Goal: Transaction & Acquisition: Purchase product/service

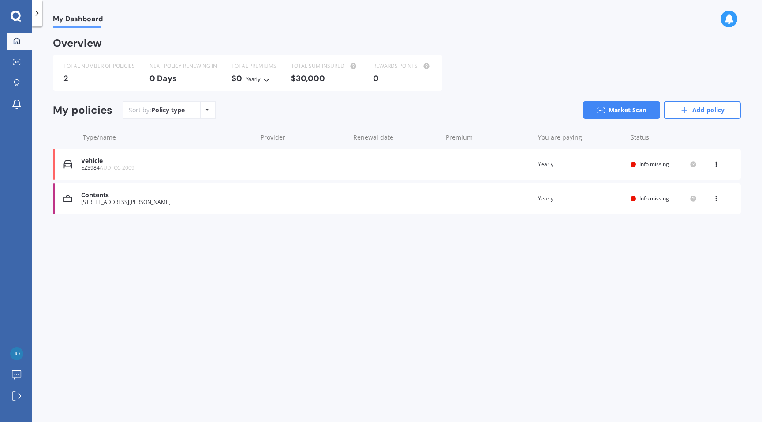
click at [221, 195] on div "Contents" at bounding box center [166, 195] width 171 height 7
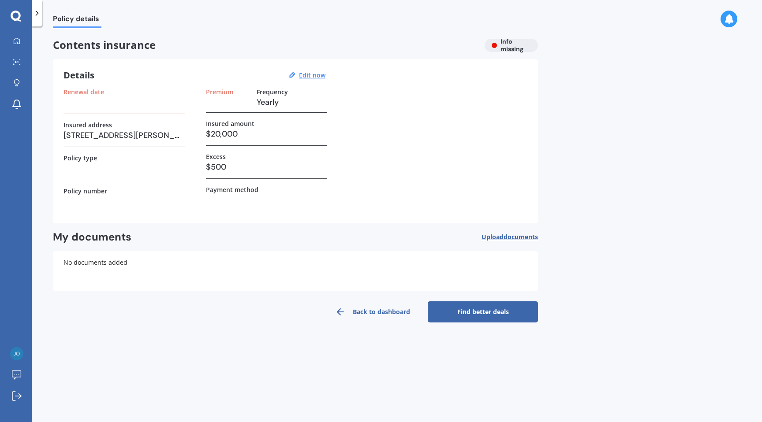
click at [359, 318] on link "Back to dashboard" at bounding box center [372, 311] width 110 height 21
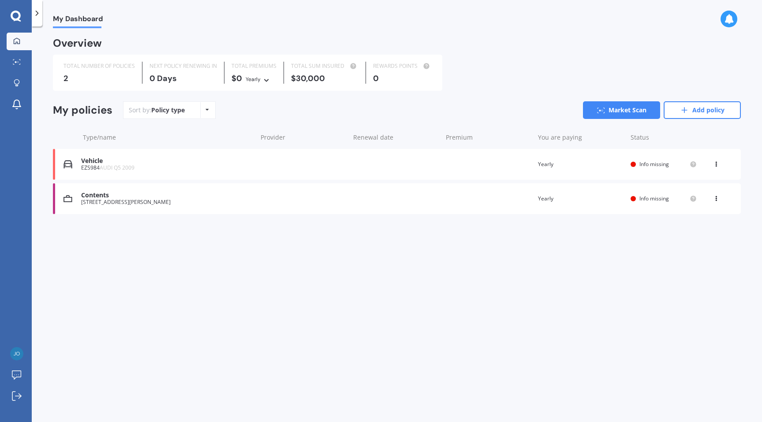
click at [713, 198] on icon at bounding box center [716, 196] width 6 height 5
click at [681, 235] on div "Delete" at bounding box center [696, 233] width 87 height 18
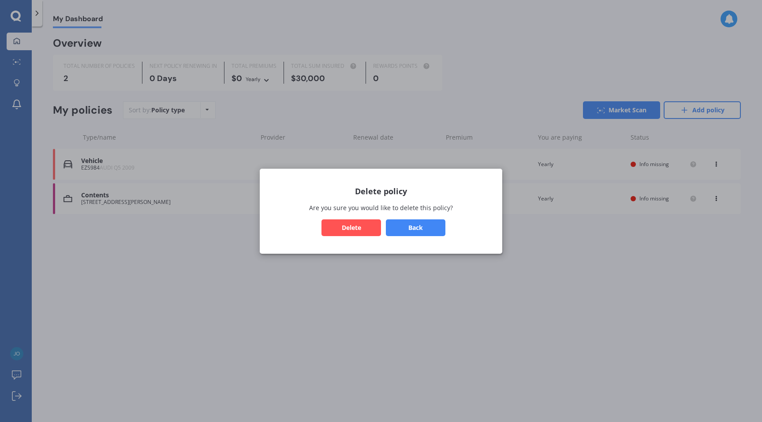
click at [354, 223] on button "Delete" at bounding box center [350, 227] width 59 height 17
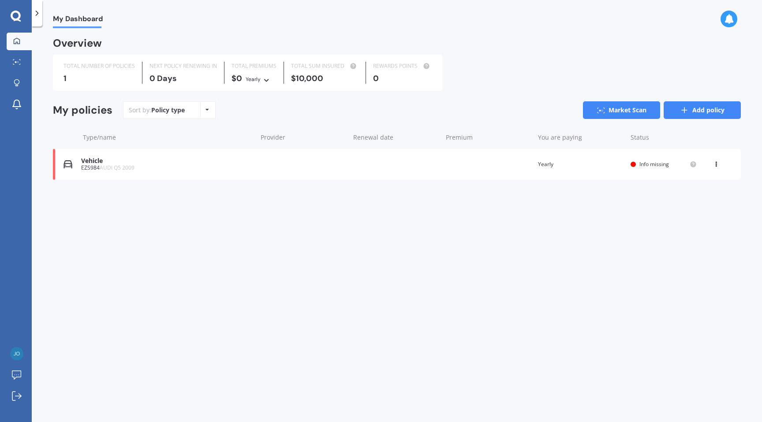
click at [682, 112] on icon at bounding box center [684, 110] width 9 height 9
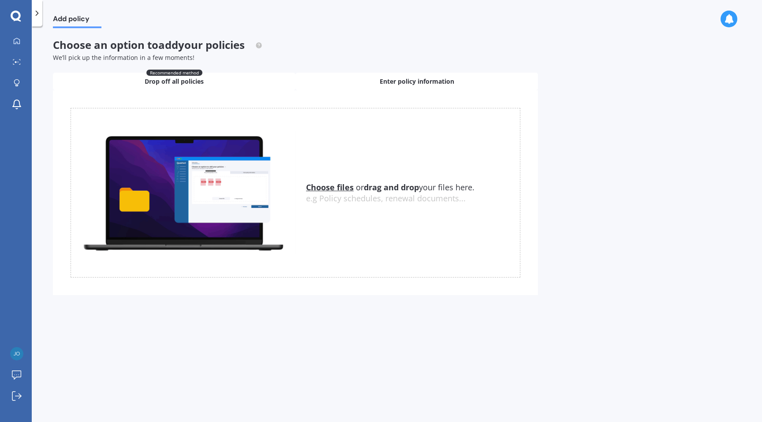
click at [388, 83] on span "Enter policy information" at bounding box center [416, 81] width 74 height 9
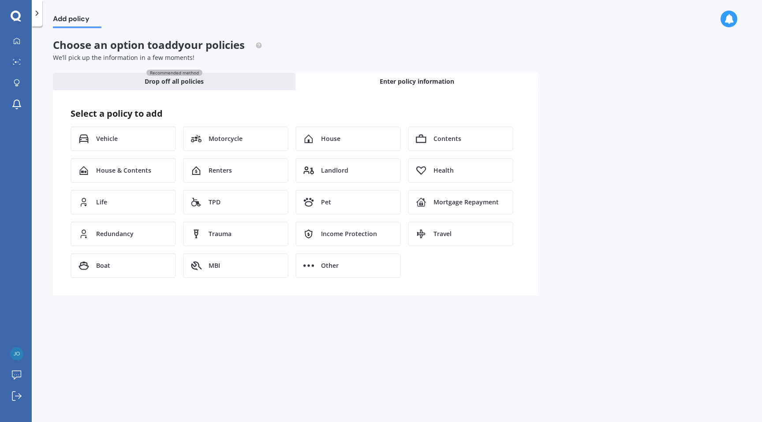
click at [138, 156] on div "Vehicle Motorcycle House Contents House & Contents Renters Landlord Health Life…" at bounding box center [296, 202] width 450 height 152
click at [138, 167] on span "House & Contents" at bounding box center [123, 170] width 55 height 9
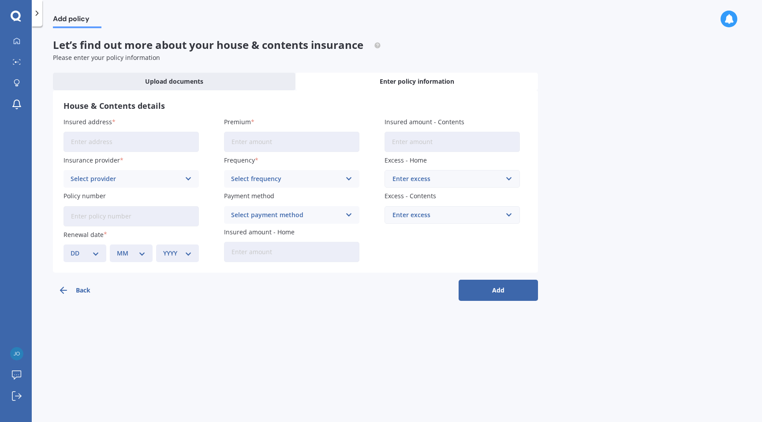
click at [182, 144] on input "Insured address" at bounding box center [130, 142] width 135 height 20
type input "[STREET_ADDRESS][PERSON_NAME]"
click at [15, 37] on link "My Dashboard" at bounding box center [19, 42] width 25 height 18
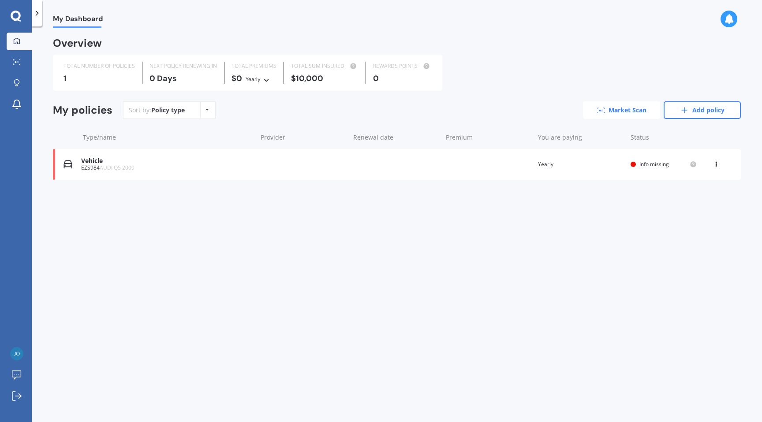
click at [602, 111] on icon at bounding box center [601, 111] width 8 height 6
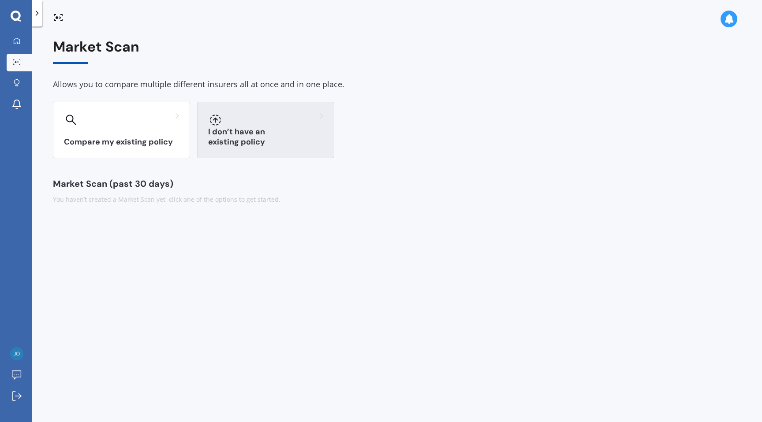
click at [260, 128] on div "I don’t have an existing policy" at bounding box center [265, 130] width 137 height 56
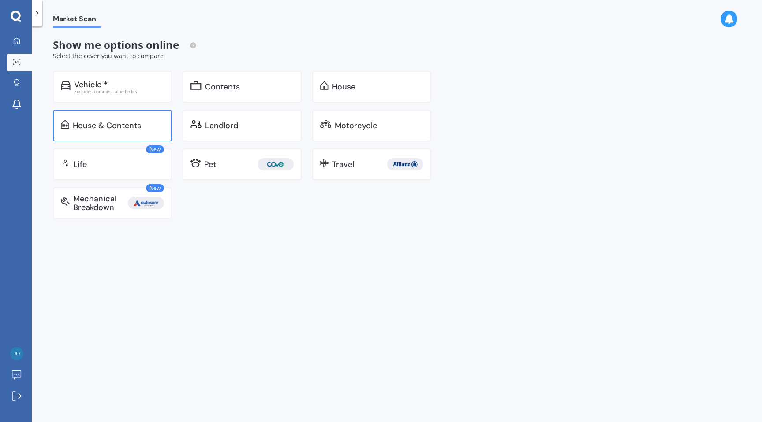
click at [147, 130] on div "House & Contents" at bounding box center [112, 126] width 119 height 32
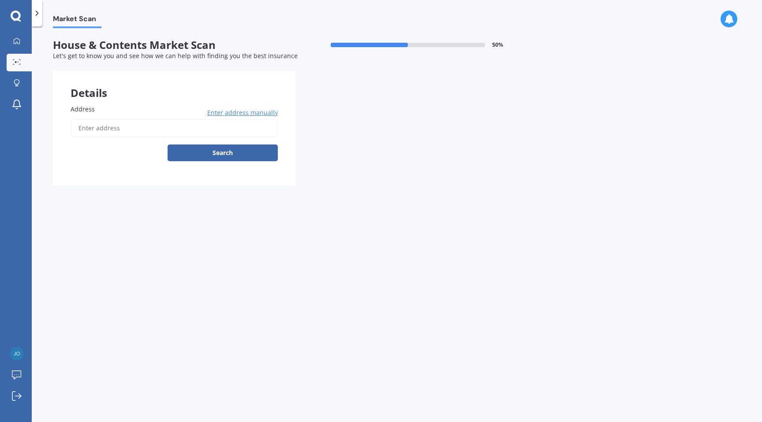
click at [173, 125] on input "Address" at bounding box center [174, 128] width 207 height 19
type input "[STREET_ADDRESS][PERSON_NAME]"
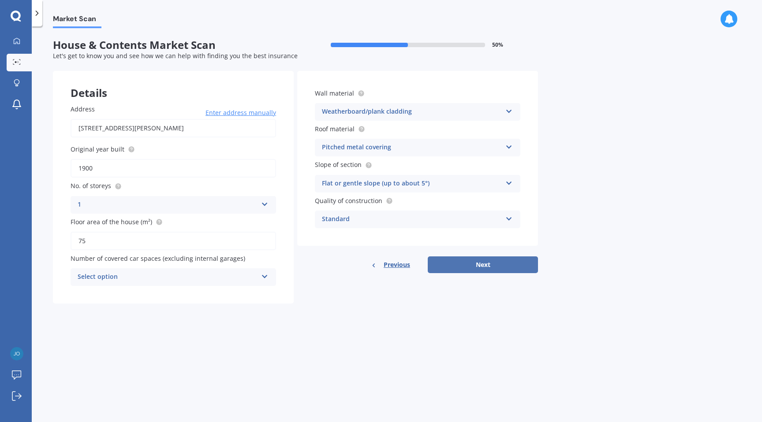
click at [462, 266] on button "Next" at bounding box center [482, 264] width 110 height 17
click at [254, 280] on div "Select option" at bounding box center [169, 277] width 175 height 10
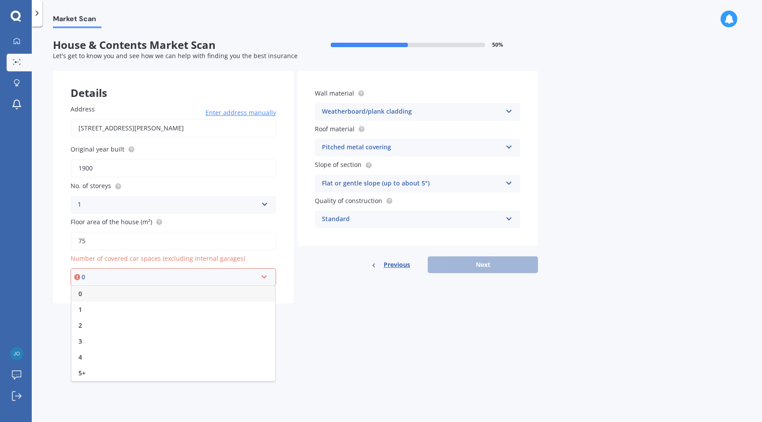
click at [246, 289] on div "0" at bounding box center [173, 294] width 204 height 16
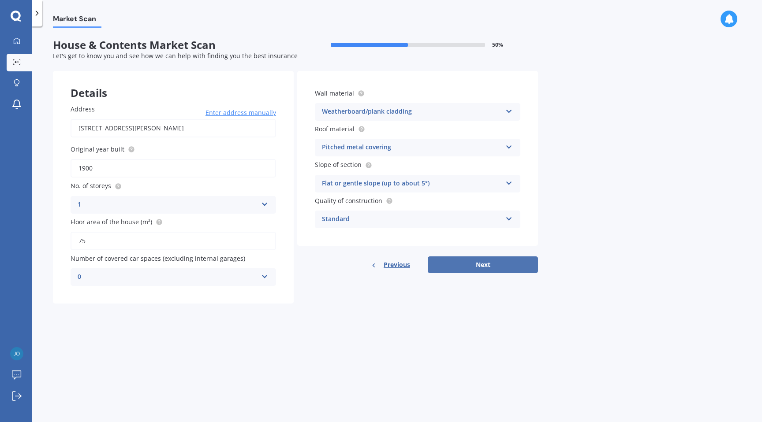
click at [473, 269] on button "Next" at bounding box center [482, 264] width 110 height 17
select select "21"
select select "04"
select select "1994"
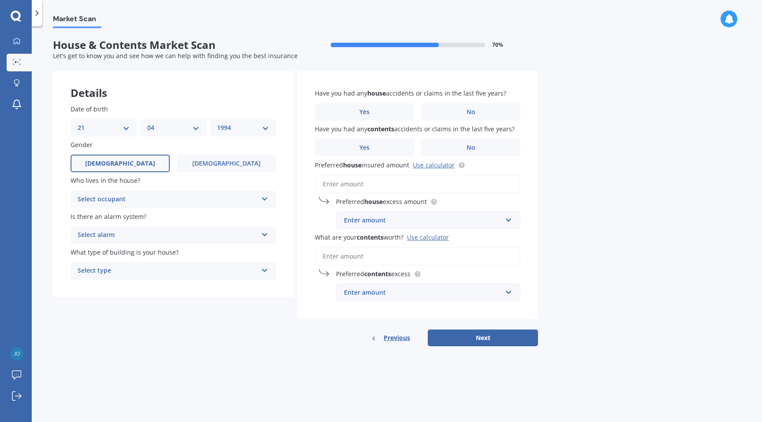
click at [261, 198] on icon at bounding box center [264, 197] width 7 height 6
click at [249, 217] on div "Owner" at bounding box center [173, 217] width 204 height 16
click at [235, 233] on div "Select alarm" at bounding box center [168, 235] width 180 height 11
click at [213, 266] on div "Yes, not monitored" at bounding box center [173, 268] width 204 height 16
click at [213, 270] on div "Select type" at bounding box center [168, 271] width 180 height 11
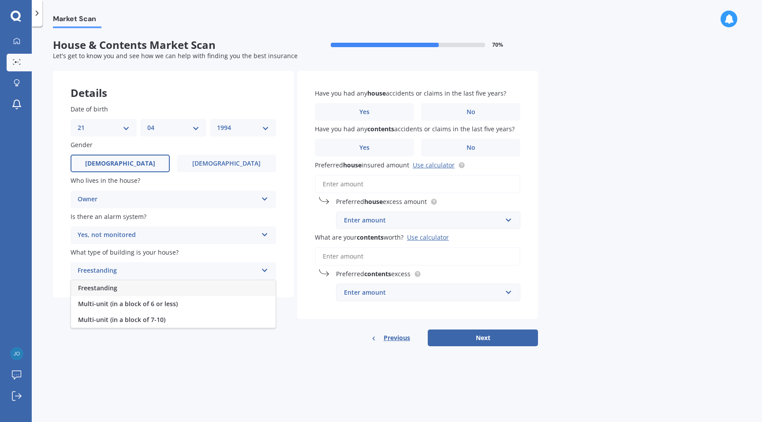
click at [204, 290] on div "Freestanding" at bounding box center [173, 288] width 204 height 16
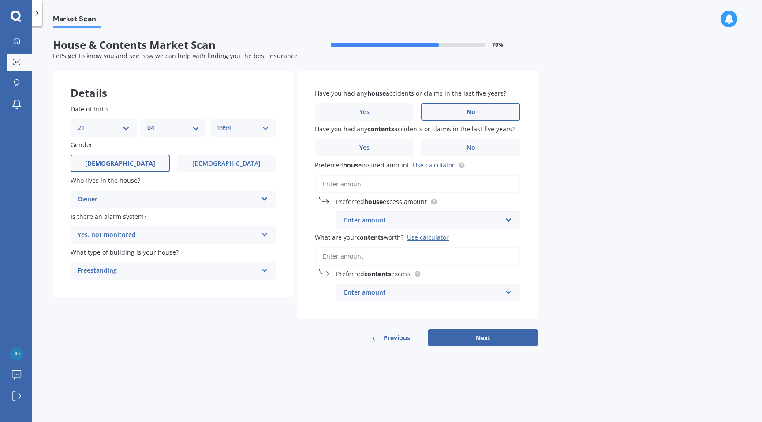
click at [435, 108] on label "No" at bounding box center [470, 112] width 99 height 18
click at [0, 0] on input "No" at bounding box center [0, 0] width 0 height 0
click at [438, 145] on label "No" at bounding box center [470, 148] width 99 height 18
click at [0, 0] on input "No" at bounding box center [0, 0] width 0 height 0
click at [441, 167] on link "Use calculator" at bounding box center [434, 165] width 42 height 8
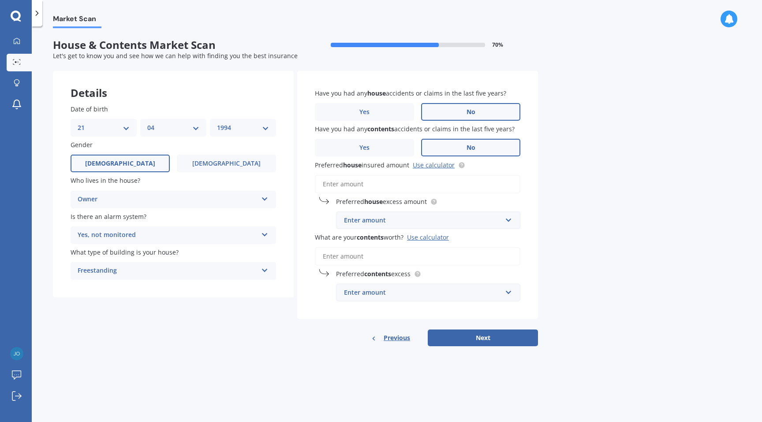
click at [354, 184] on input "Preferred house insured amount Use calculator" at bounding box center [417, 184] width 205 height 19
paste input "$485,916"
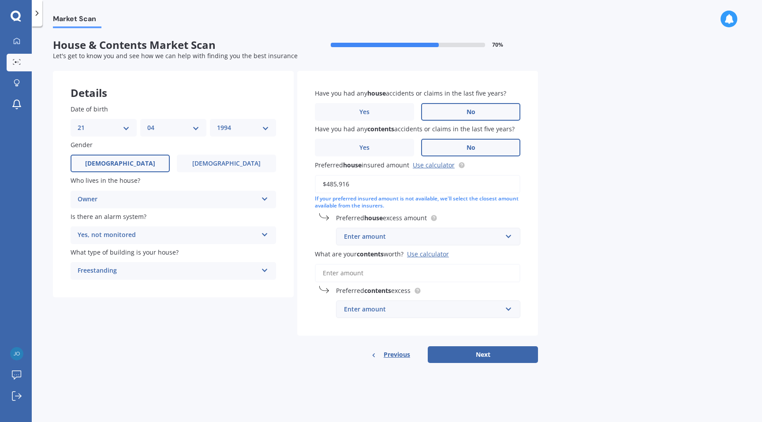
click at [538, 195] on div "Market Scan House & Contents Market Scan 70 % Let's get to know you and see how…" at bounding box center [397, 226] width 730 height 396
click at [367, 186] on input "$485,916" at bounding box center [417, 184] width 205 height 19
type input "$485,000"
click at [539, 219] on div "Market Scan House & Contents Market Scan 70 % Let's get to know you and see how…" at bounding box center [397, 226] width 730 height 396
click at [504, 237] on input "text" at bounding box center [425, 236] width 176 height 17
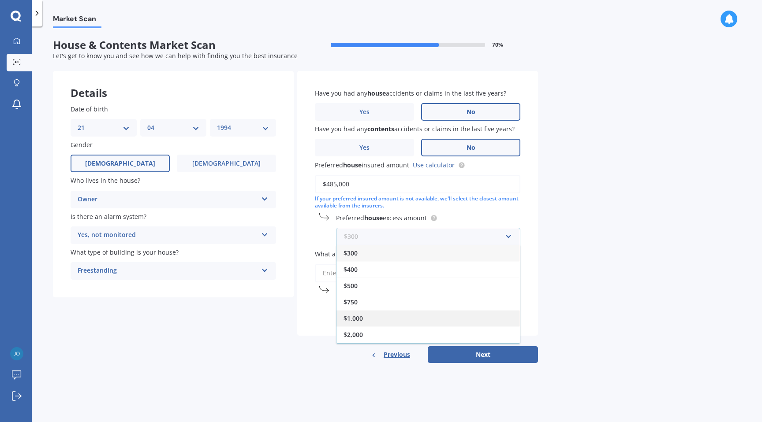
scroll to position [15, 0]
click at [476, 320] on div "$2,000" at bounding box center [427, 319] width 183 height 16
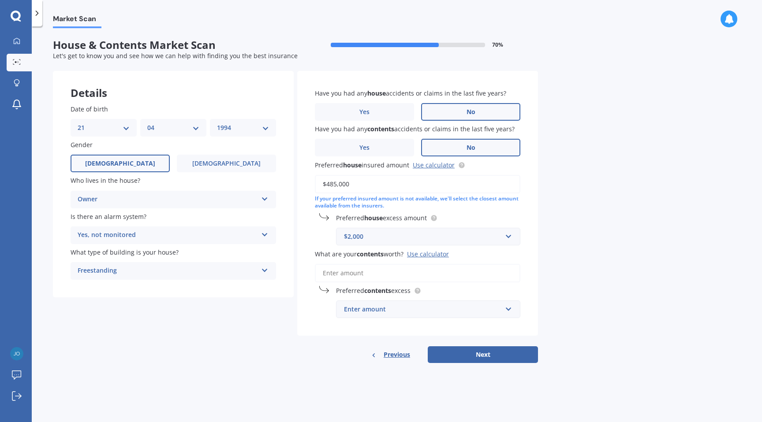
click at [475, 279] on input "What are your contents worth? Use calculator" at bounding box center [417, 273] width 205 height 19
click at [440, 256] on div "Use calculator" at bounding box center [428, 254] width 42 height 8
click at [440, 264] on input "What are your contents worth? Use calculator" at bounding box center [417, 273] width 205 height 19
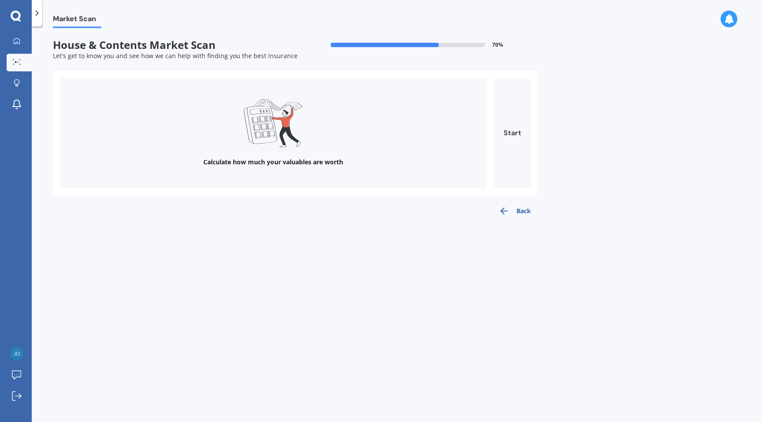
click at [509, 148] on button "Start" at bounding box center [511, 133] width 37 height 110
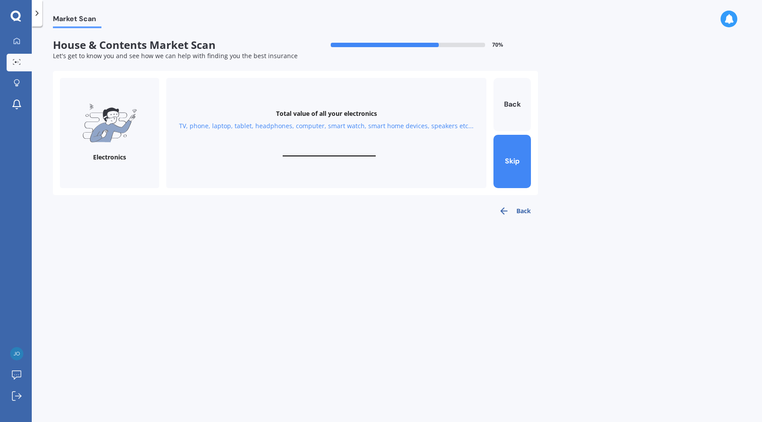
click at [344, 153] on input "text" at bounding box center [329, 152] width 93 height 8
type input "$12,000"
click at [515, 172] on button "Next" at bounding box center [511, 161] width 37 height 53
click at [352, 152] on input "text" at bounding box center [329, 152] width 93 height 8
type input "$3"
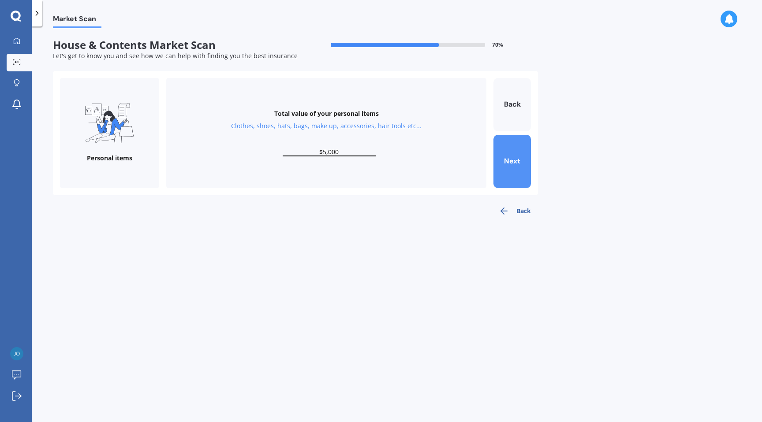
type input "$5,000"
click at [508, 153] on button "Next" at bounding box center [511, 161] width 37 height 53
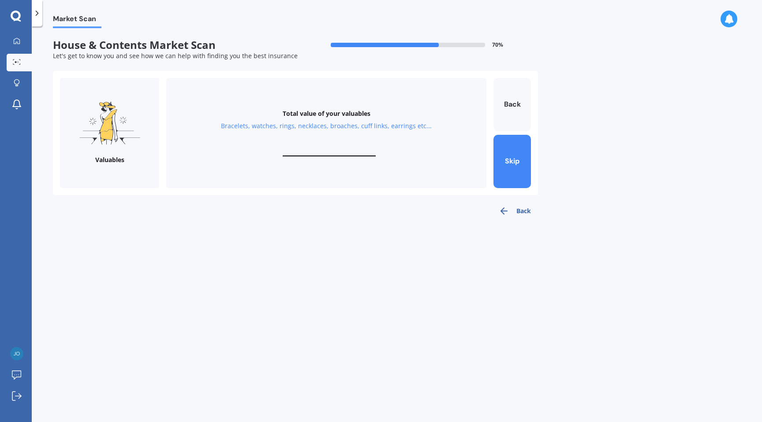
click at [352, 150] on input "text" at bounding box center [329, 152] width 93 height 8
type input "$30,000"
click at [510, 162] on button "Next" at bounding box center [511, 161] width 37 height 53
click at [352, 152] on input "text" at bounding box center [329, 152] width 93 height 8
type input "$4"
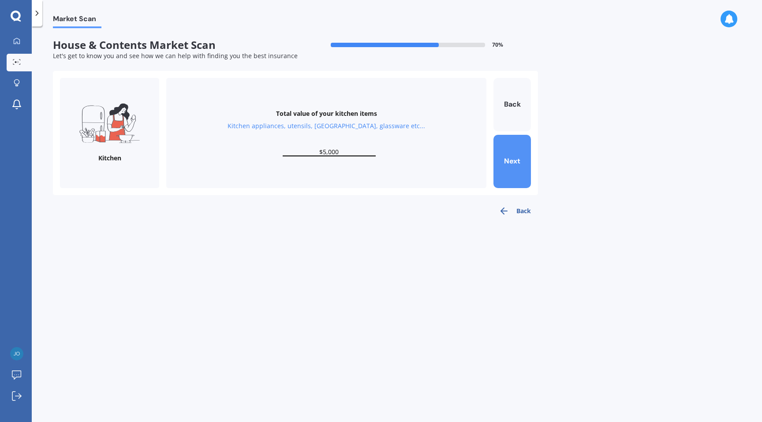
type input "$5,000"
click at [517, 156] on button "Next" at bounding box center [511, 161] width 37 height 53
click at [353, 153] on input "text" at bounding box center [329, 152] width 93 height 8
type input "$8,000"
click at [502, 156] on button "Next" at bounding box center [511, 161] width 37 height 53
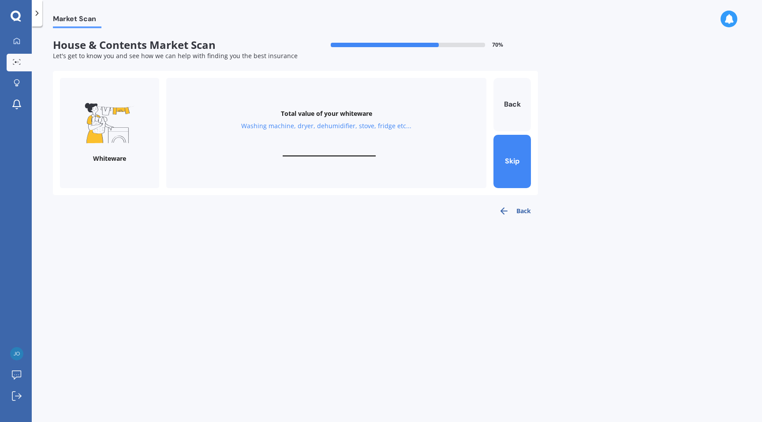
click at [346, 152] on input "text" at bounding box center [329, 152] width 93 height 8
type input "$4"
type input "$8"
type input "$7,000"
click at [514, 153] on button "Next" at bounding box center [511, 161] width 37 height 53
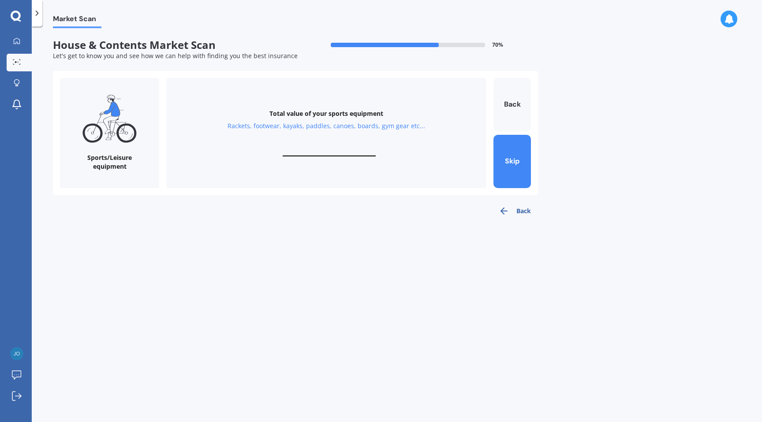
click at [333, 149] on input "text" at bounding box center [329, 152] width 93 height 8
type input "$3,000"
click at [514, 152] on button "Next" at bounding box center [511, 161] width 37 height 53
click at [346, 153] on input "text" at bounding box center [329, 152] width 93 height 8
type input "$3"
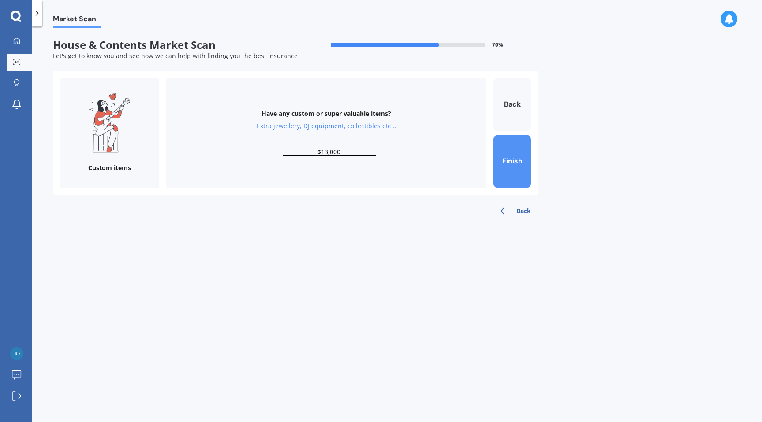
type input "$13,000"
click at [513, 152] on button "Finish" at bounding box center [511, 161] width 37 height 53
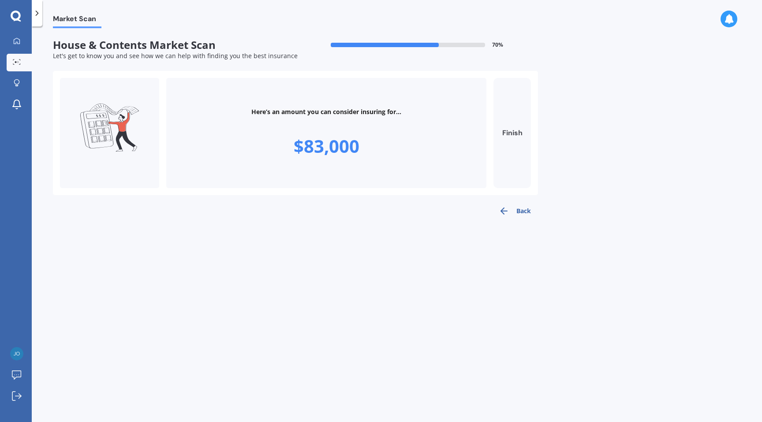
click at [504, 131] on button "Finish" at bounding box center [511, 133] width 37 height 110
type input "$83,000"
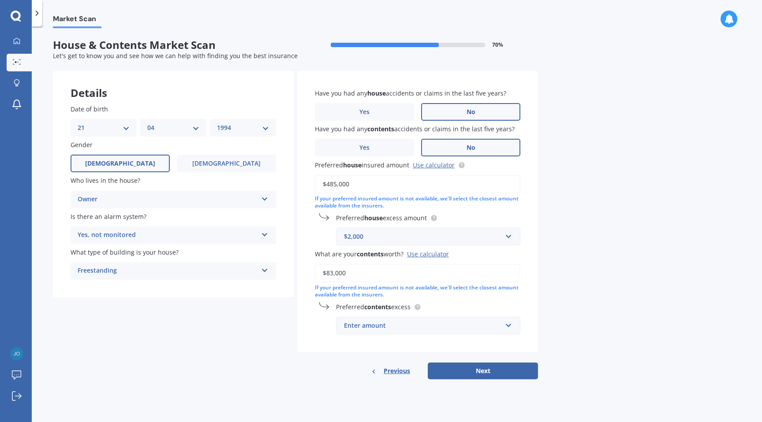
click at [450, 326] on div "Enter amount" at bounding box center [423, 326] width 158 height 10
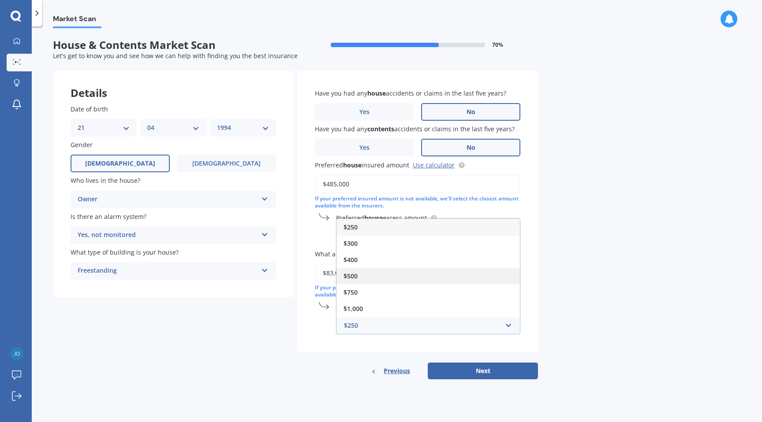
click at [450, 278] on div "$500" at bounding box center [427, 276] width 183 height 16
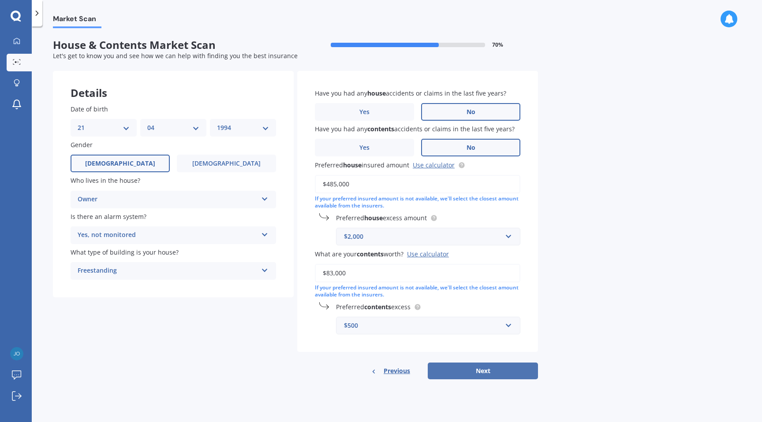
click at [473, 374] on button "Next" at bounding box center [482, 371] width 110 height 17
select select "21"
select select "04"
select select "1994"
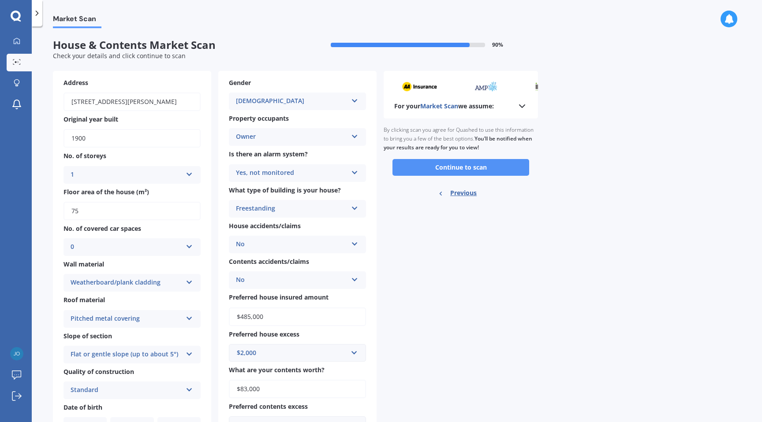
click at [412, 168] on button "Continue to scan" at bounding box center [460, 167] width 137 height 17
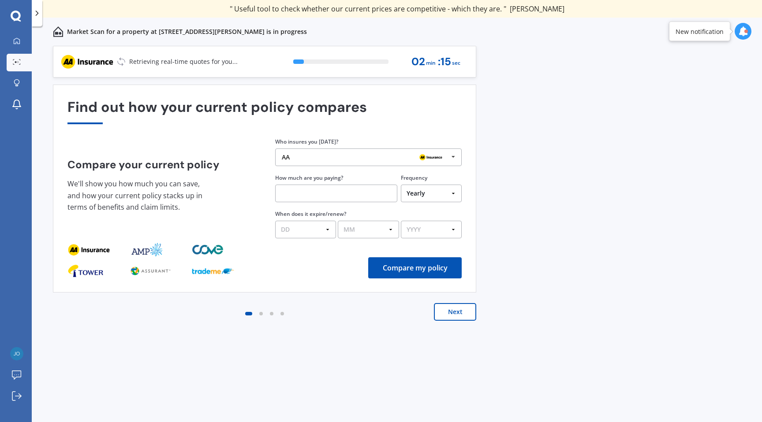
click at [454, 160] on icon at bounding box center [452, 157] width 13 height 16
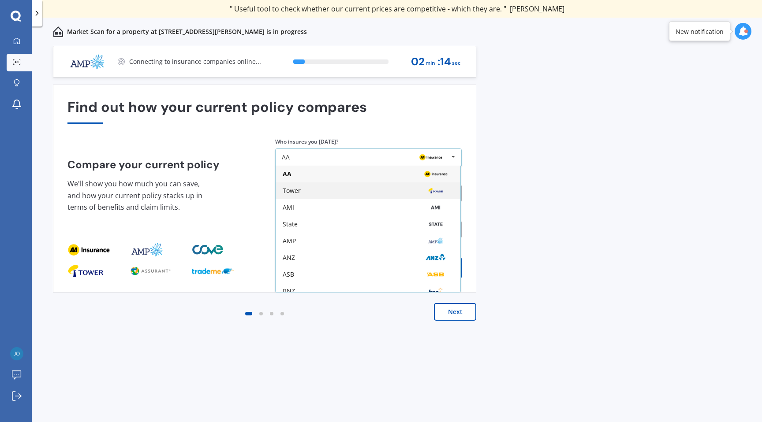
scroll to position [58, 0]
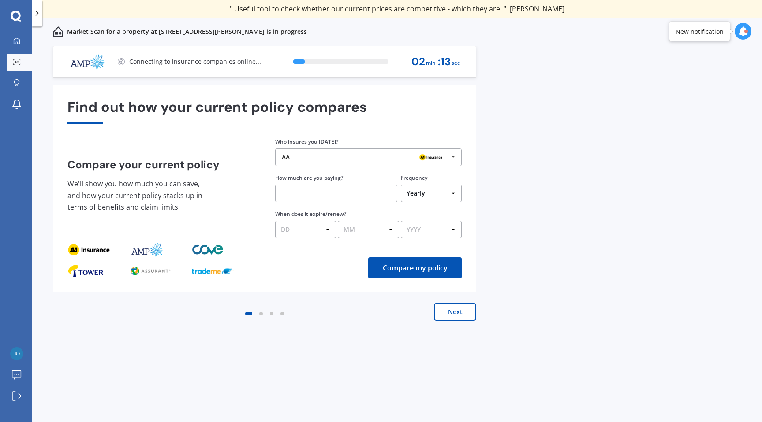
click at [516, 171] on div "Previous 60,000+ Kiwis have signed up to shop and save on insurance with us " H…" at bounding box center [397, 244] width 730 height 396
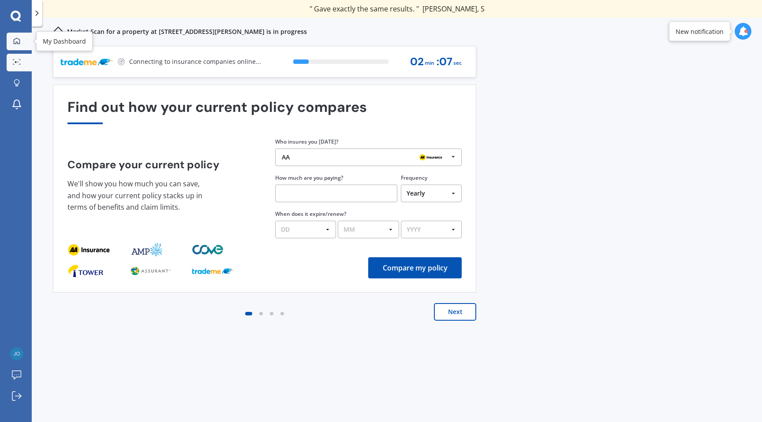
click at [17, 40] on icon at bounding box center [16, 40] width 7 height 7
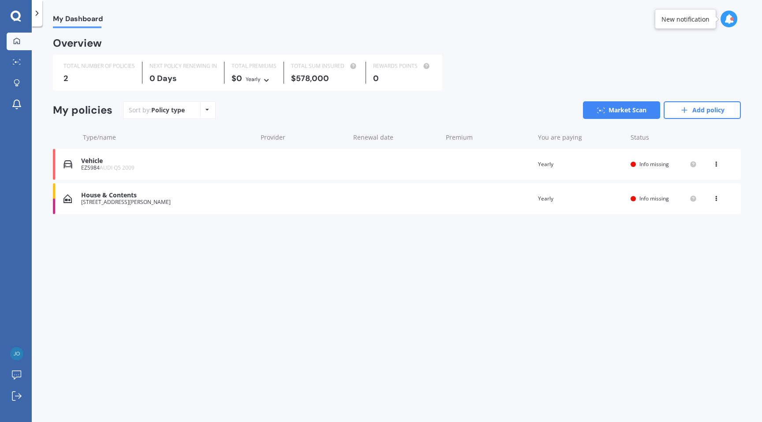
click at [651, 166] on span "Info missing" at bounding box center [654, 163] width 30 height 7
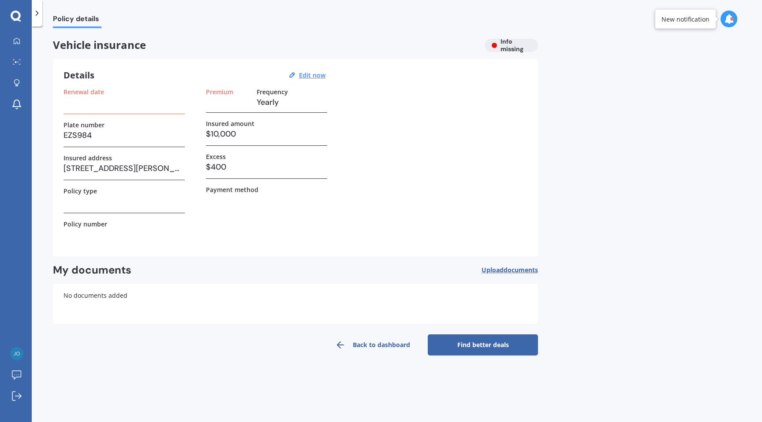
click at [161, 107] on h3 at bounding box center [123, 102] width 121 height 13
click at [147, 112] on div "Renewal date" at bounding box center [123, 101] width 121 height 26
click at [162, 106] on h3 at bounding box center [123, 102] width 121 height 13
click at [371, 346] on link "Back to dashboard" at bounding box center [372, 345] width 110 height 21
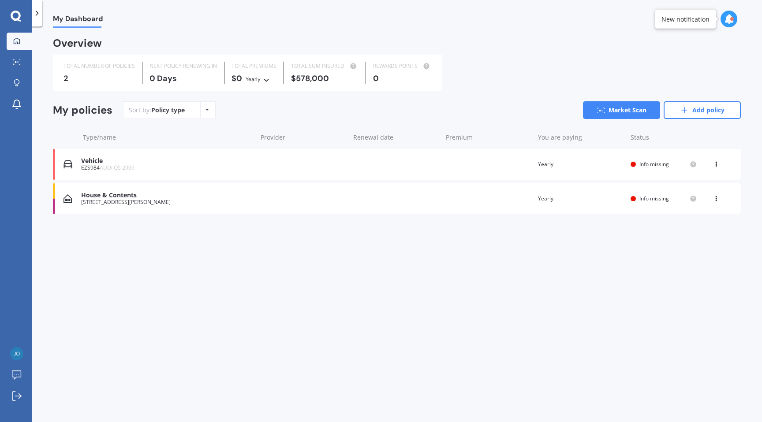
click at [415, 198] on div "House & Contents [STREET_ADDRESS][PERSON_NAME] Renewal date Premium You are pay…" at bounding box center [397, 198] width 688 height 31
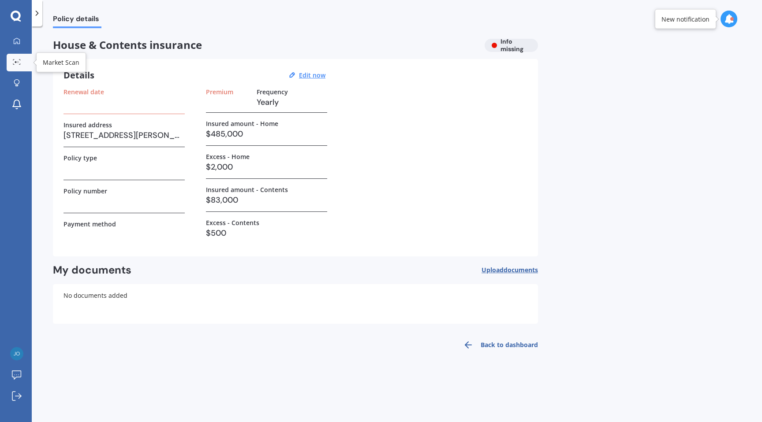
click at [15, 64] on icon at bounding box center [17, 62] width 8 height 6
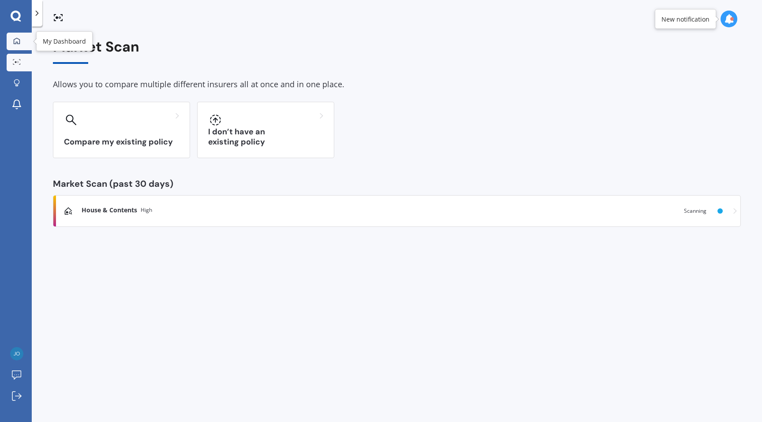
click at [18, 44] on icon at bounding box center [16, 40] width 7 height 7
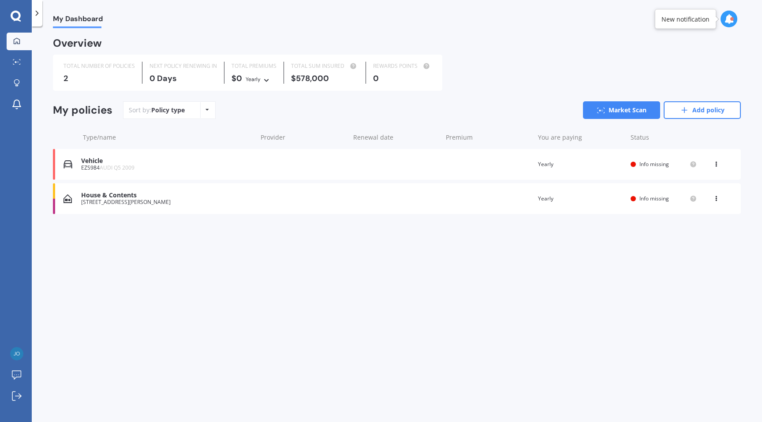
click at [718, 162] on icon at bounding box center [716, 162] width 6 height 5
click at [704, 200] on div "Delete" at bounding box center [696, 199] width 87 height 18
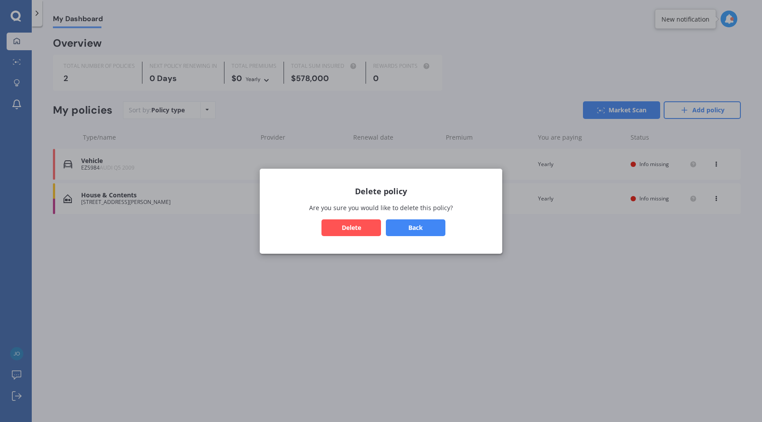
click at [362, 220] on button "Delete" at bounding box center [350, 227] width 59 height 17
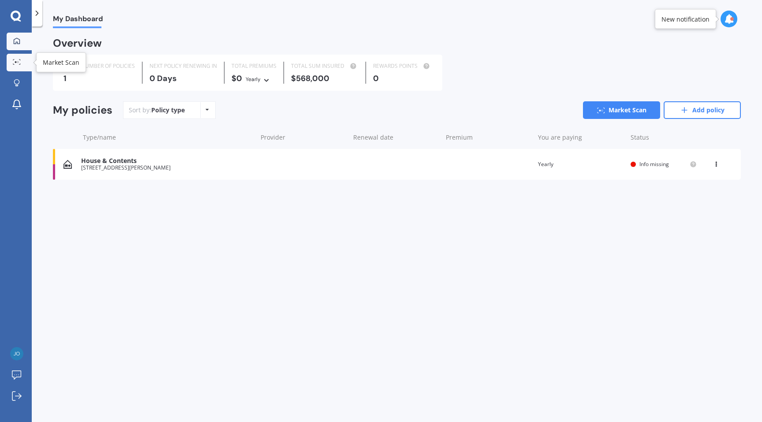
click at [17, 65] on div at bounding box center [16, 62] width 13 height 7
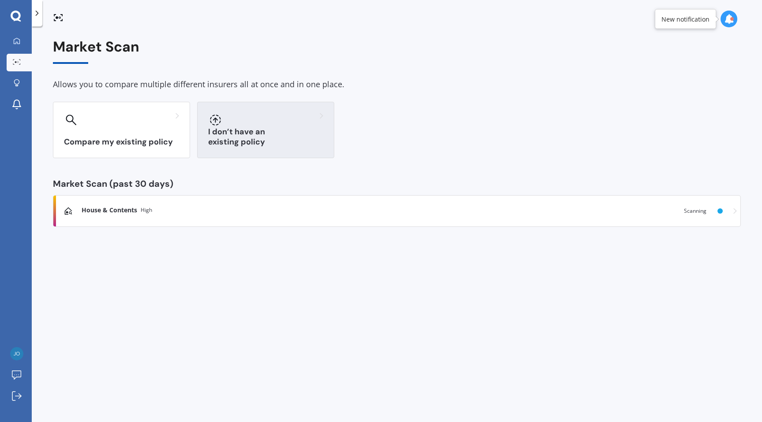
click at [248, 123] on div at bounding box center [265, 120] width 115 height 14
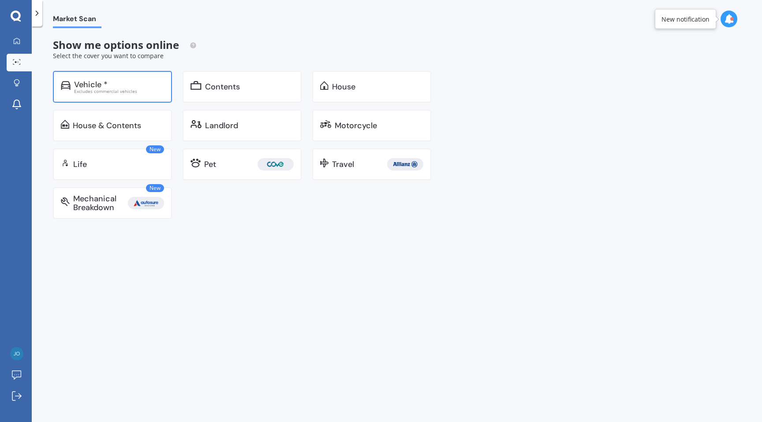
click at [148, 91] on div "Excludes commercial vehicles" at bounding box center [119, 91] width 90 height 4
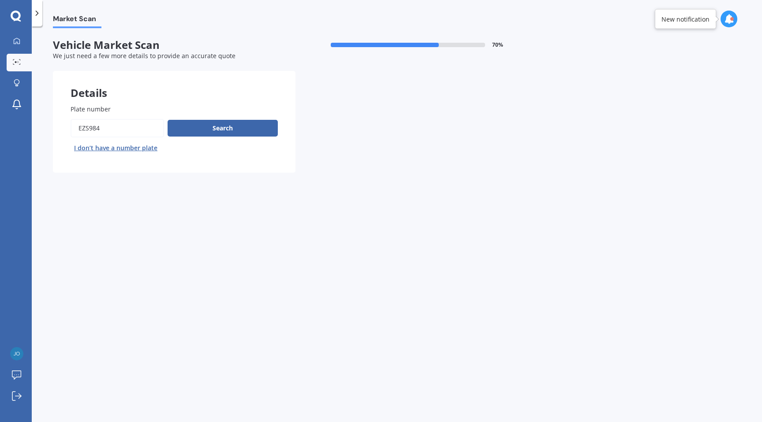
click at [134, 134] on input "Plate number" at bounding box center [117, 128] width 93 height 19
click at [195, 133] on button "Search" at bounding box center [222, 128] width 110 height 17
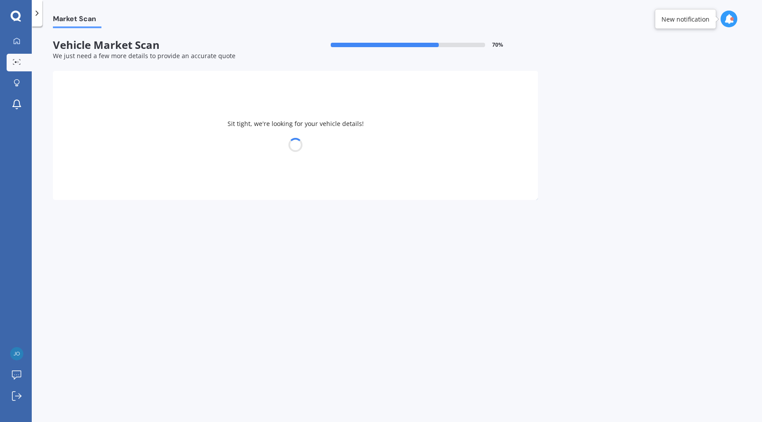
select select "AUDI"
select select "Q5"
select select "21"
select select "04"
select select "1994"
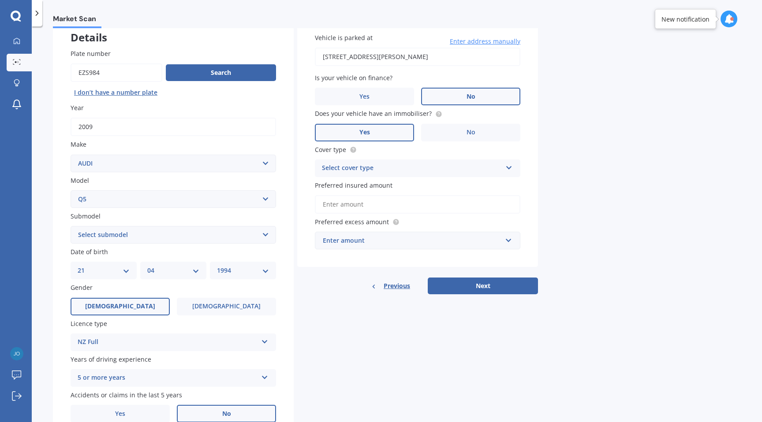
scroll to position [57, 0]
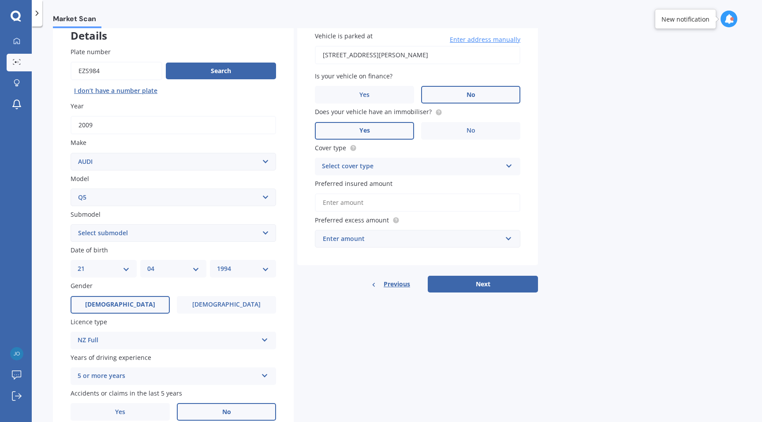
click at [346, 173] on div "Select cover type Comprehensive Third Party, Fire & Theft Third Party" at bounding box center [417, 167] width 205 height 18
click at [366, 188] on span "Comprehensive" at bounding box center [345, 183] width 47 height 8
click at [367, 205] on input "Preferred insured amount" at bounding box center [417, 202] width 205 height 19
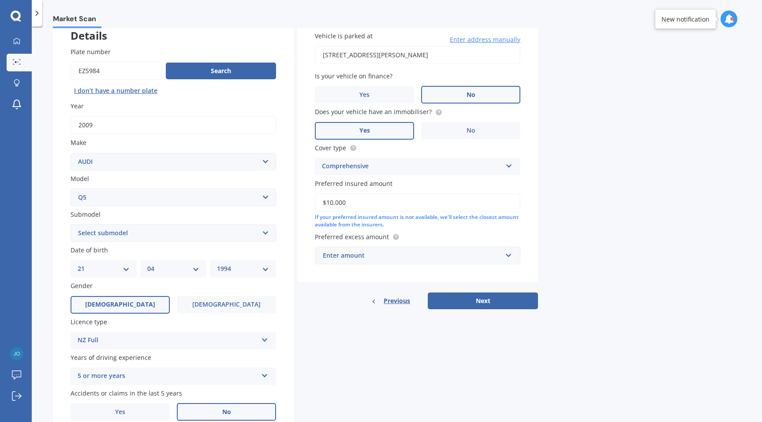
type input "$10,000"
click at [414, 262] on input "text" at bounding box center [414, 255] width 197 height 17
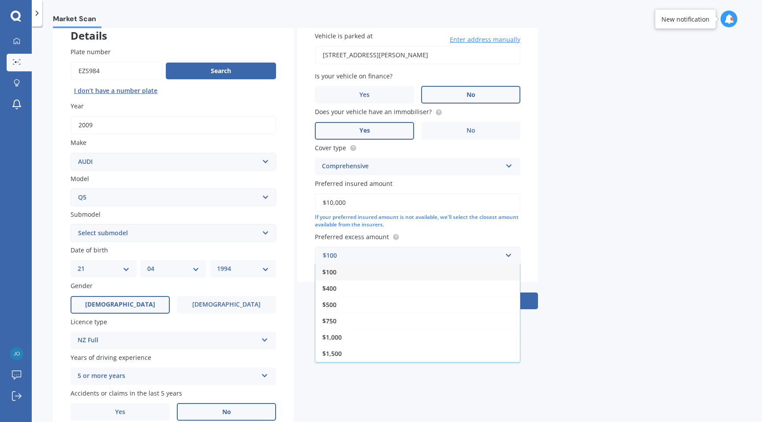
click at [534, 224] on div "Vehicle is parked at [STREET_ADDRESS][PERSON_NAME] Enter address manually Is yo…" at bounding box center [417, 148] width 241 height 268
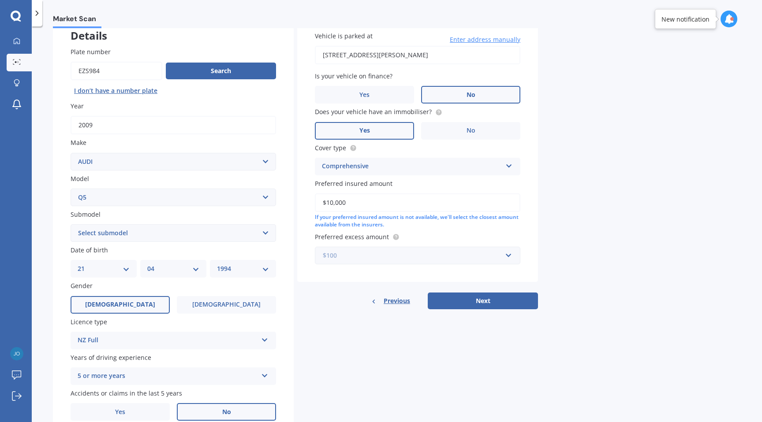
click at [506, 258] on input "text" at bounding box center [414, 255] width 197 height 17
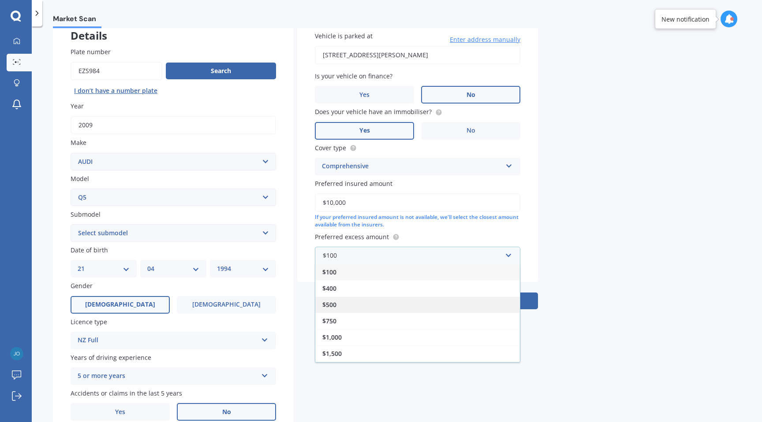
click at [482, 305] on div "$500" at bounding box center [417, 305] width 204 height 16
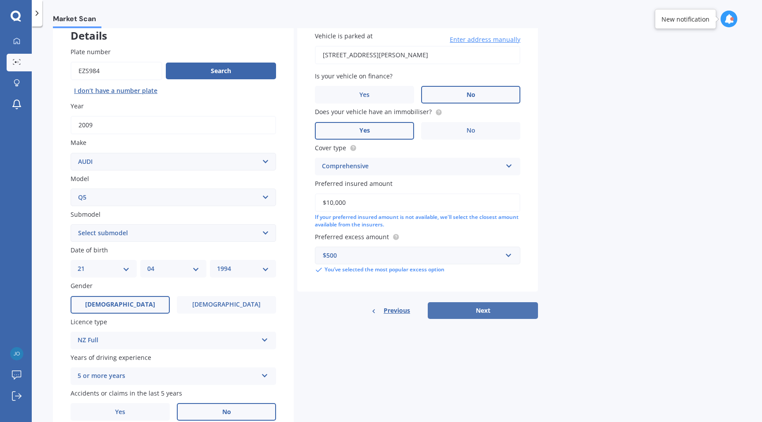
click at [489, 313] on button "Next" at bounding box center [482, 310] width 110 height 17
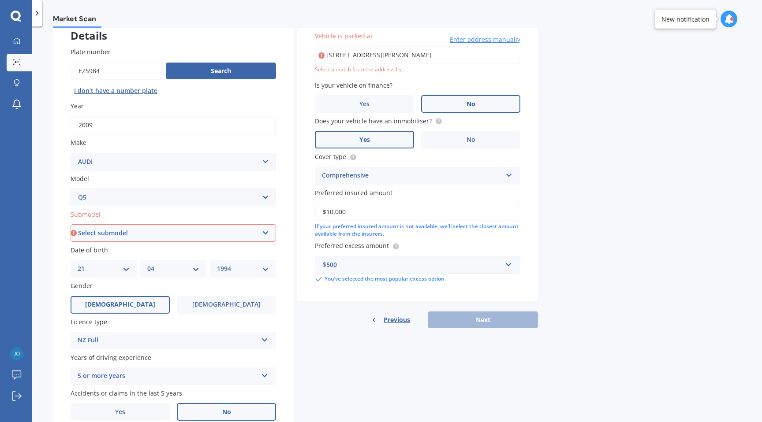
scroll to position [99, 0]
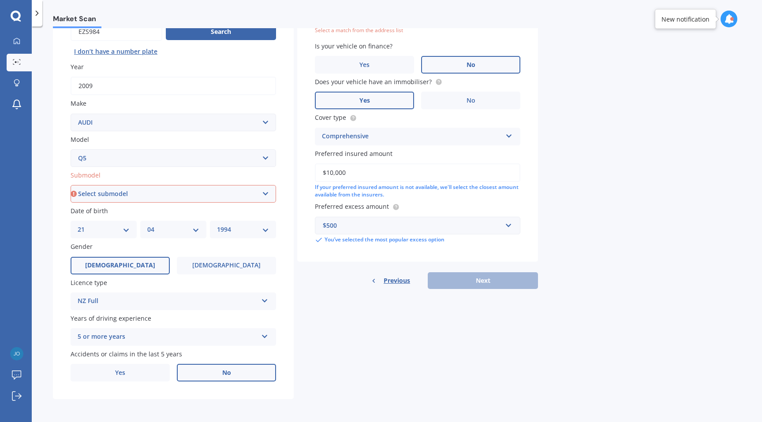
click at [264, 191] on select "Select submodel 2.0 TDI 3.0 TDI e-Tron Petrol Turbo S Station Wagon" at bounding box center [173, 194] width 205 height 18
select select "2.0 TDI"
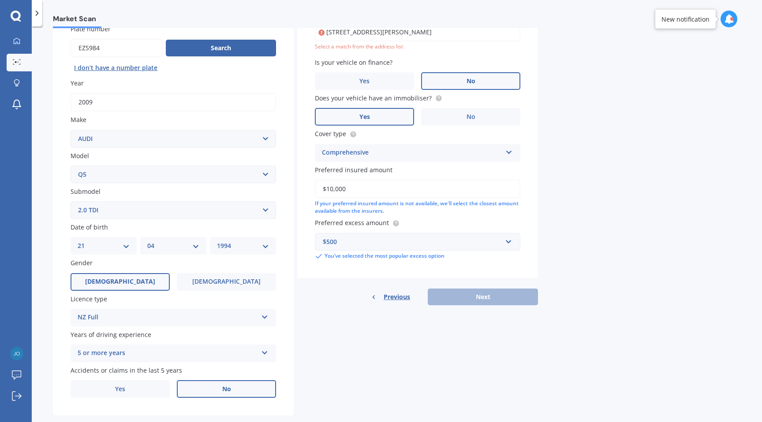
scroll to position [72, 0]
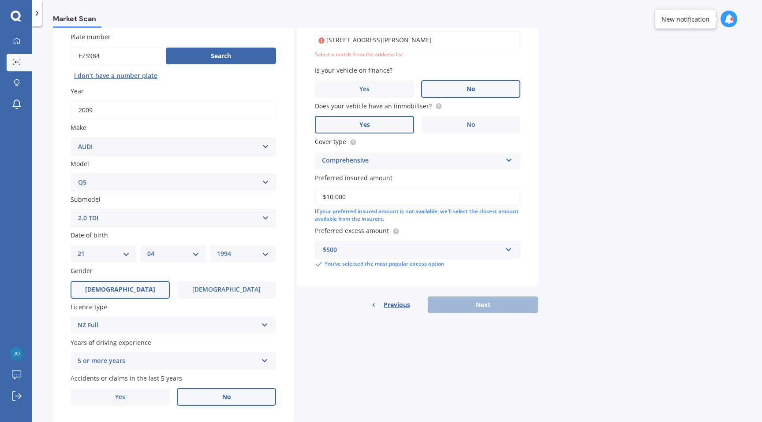
type input "[STREET_ADDRESS][PERSON_NAME]"
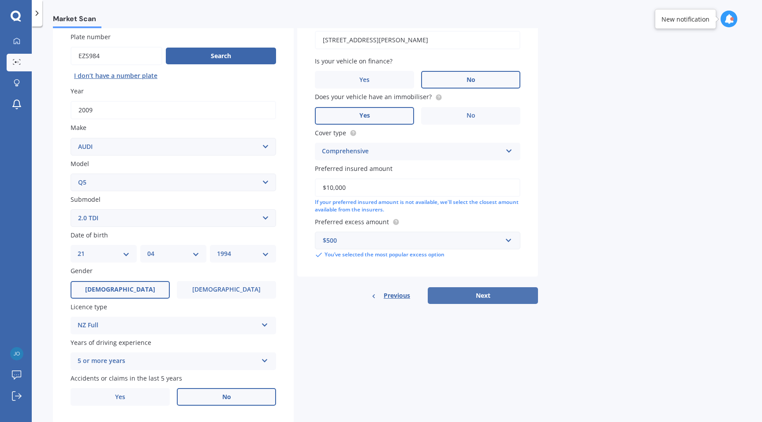
click at [485, 296] on button "Next" at bounding box center [482, 295] width 110 height 17
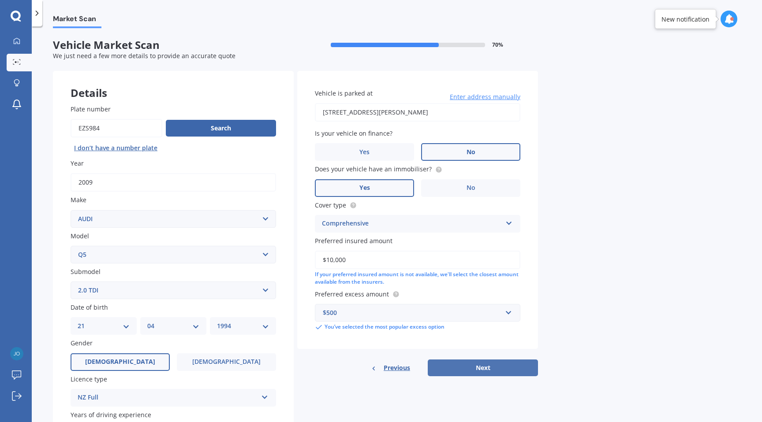
select select "21"
select select "04"
select select "1994"
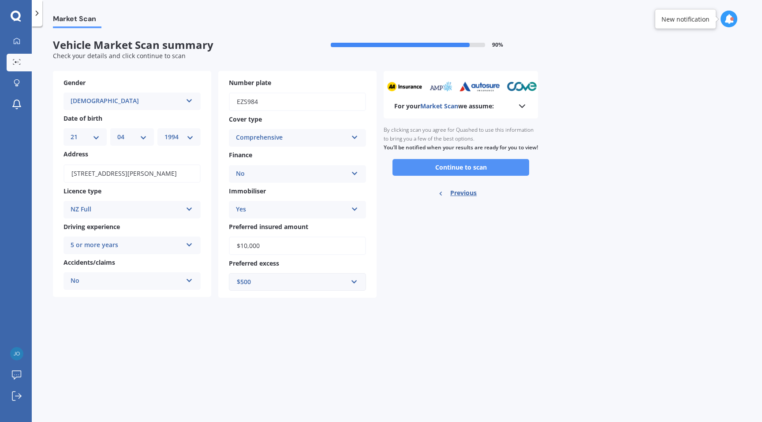
click at [475, 176] on button "Continue to scan" at bounding box center [460, 167] width 137 height 17
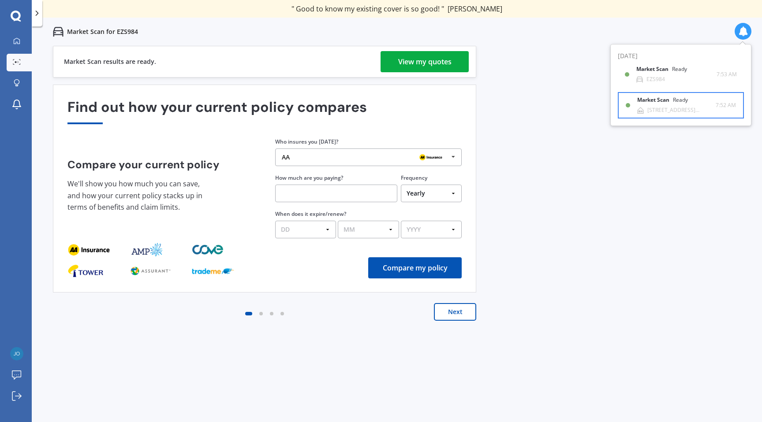
click at [656, 111] on div "[STREET_ADDRESS][PERSON_NAME]" at bounding box center [681, 110] width 68 height 6
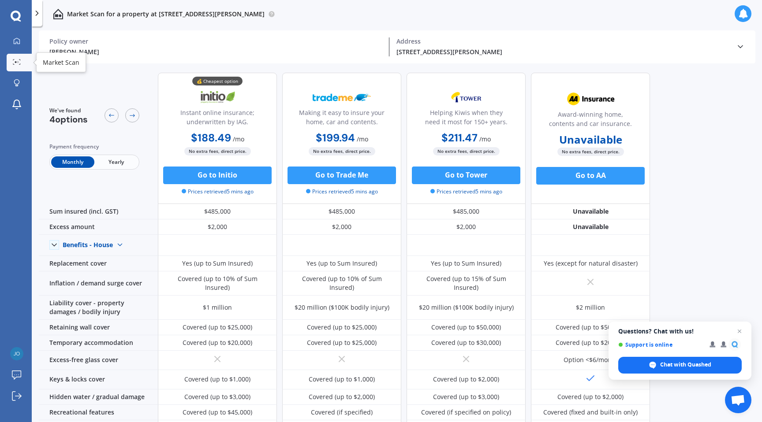
click at [16, 57] on link "Market Scan" at bounding box center [19, 63] width 25 height 18
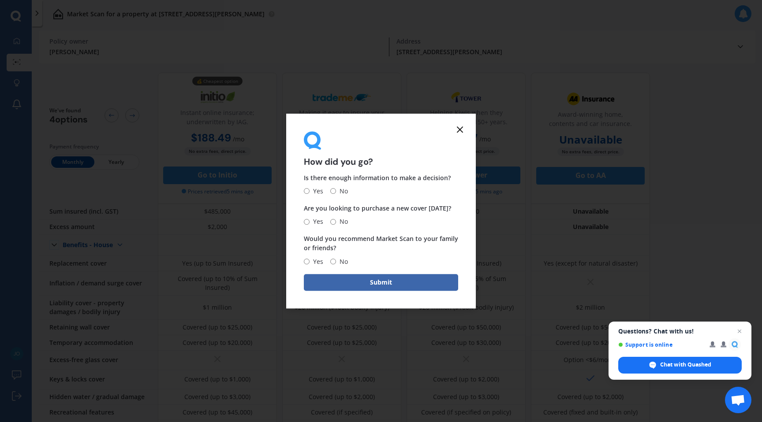
click at [461, 134] on icon at bounding box center [459, 129] width 11 height 11
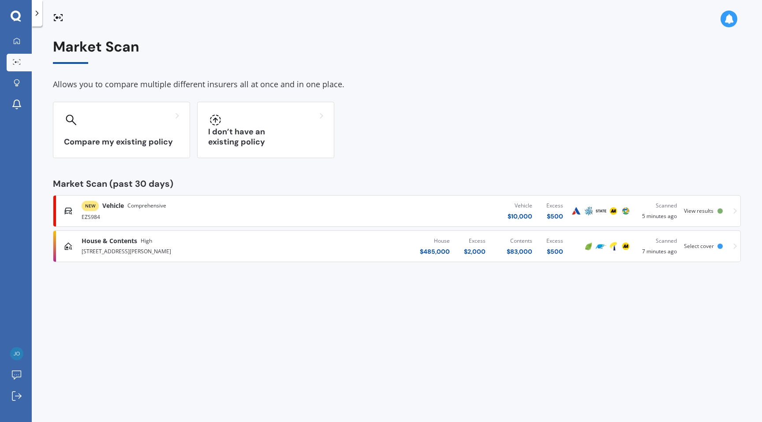
click at [208, 215] on div "EZS984" at bounding box center [199, 216] width 235 height 11
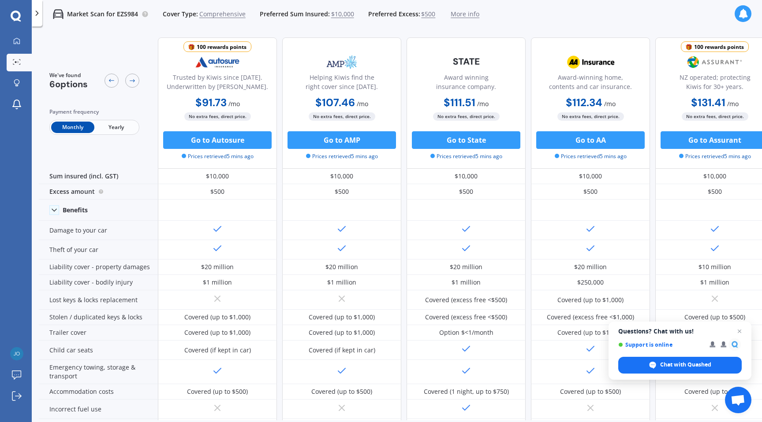
scroll to position [0, 141]
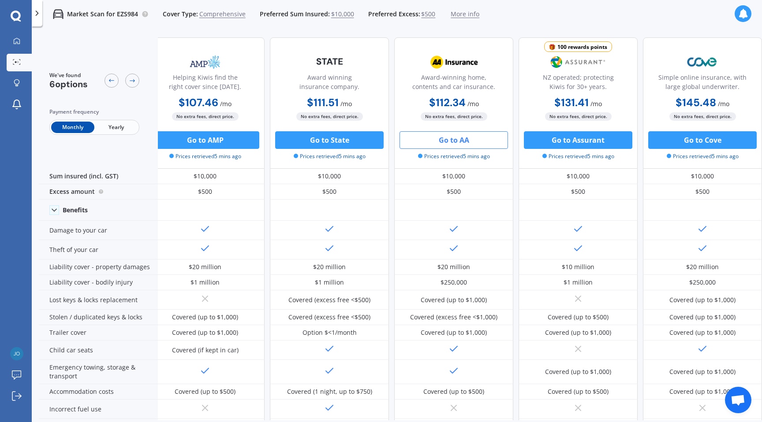
click at [451, 142] on button "Go to AA" at bounding box center [453, 140] width 108 height 18
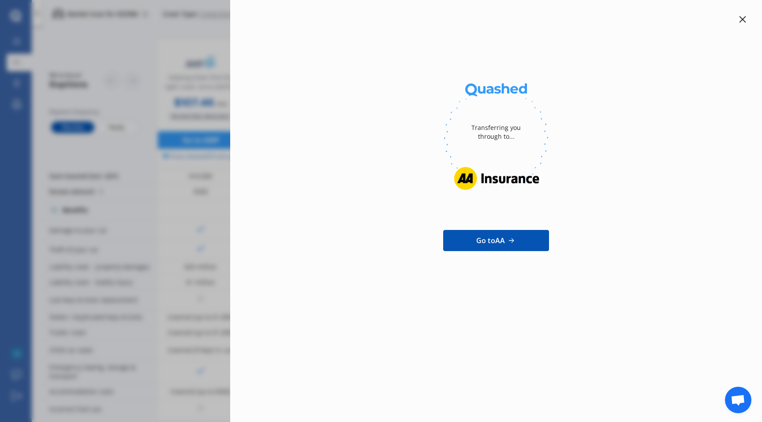
click at [221, 183] on div "Transferring you through to... Go to AA" at bounding box center [381, 211] width 762 height 422
click at [215, 184] on div "Transferring you through to... Go to AA" at bounding box center [381, 211] width 762 height 422
click at [739, 19] on icon at bounding box center [742, 19] width 7 height 7
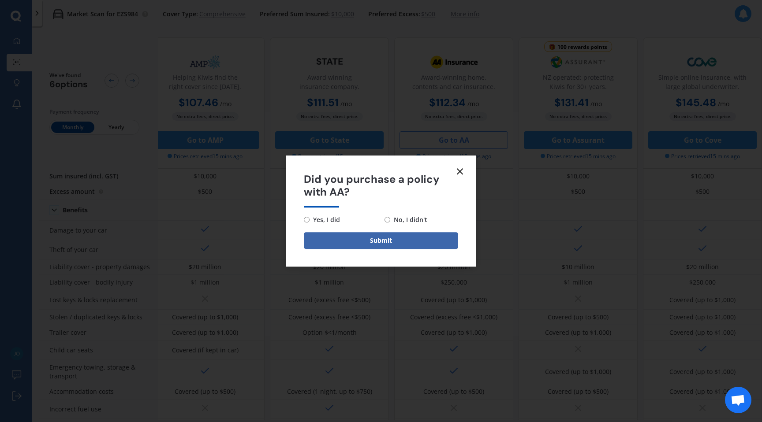
click at [461, 169] on icon at bounding box center [459, 171] width 11 height 11
